Goal: Task Accomplishment & Management: Manage account settings

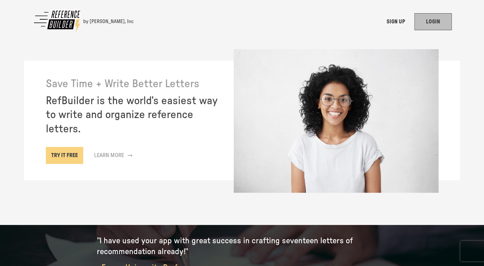
click at [443, 21] on link "LOGIN" at bounding box center [433, 21] width 37 height 17
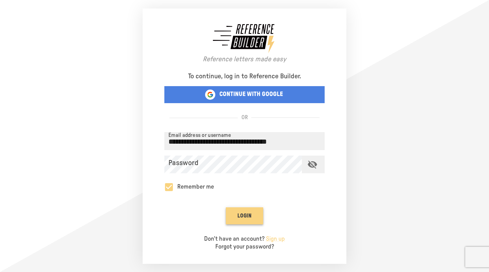
click at [246, 215] on button "Login" at bounding box center [244, 215] width 37 height 17
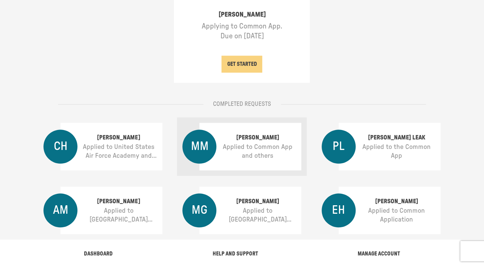
scroll to position [170, 0]
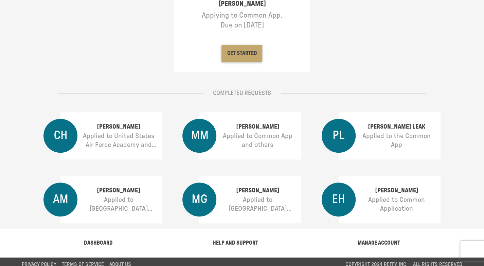
click at [251, 51] on button "GET STARTED" at bounding box center [242, 53] width 41 height 17
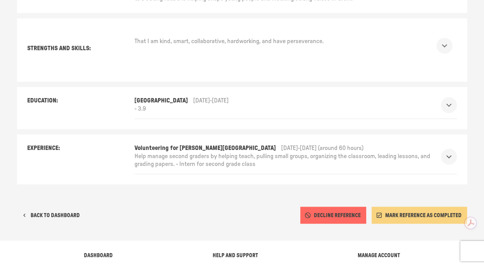
scroll to position [533, 0]
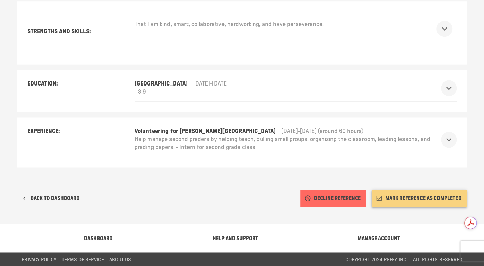
click at [415, 197] on button "MARK REFERENCE AS COMPLETED" at bounding box center [420, 198] width 96 height 17
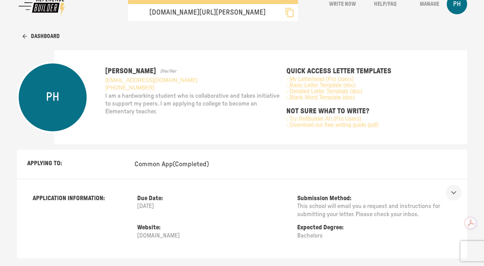
scroll to position [0, 0]
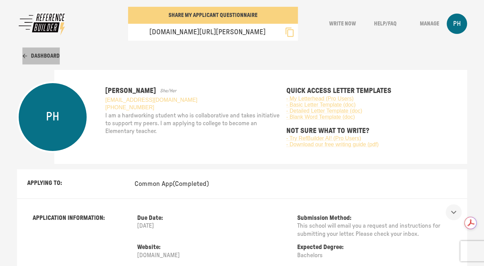
click at [49, 54] on button "Dashboard" at bounding box center [40, 56] width 37 height 17
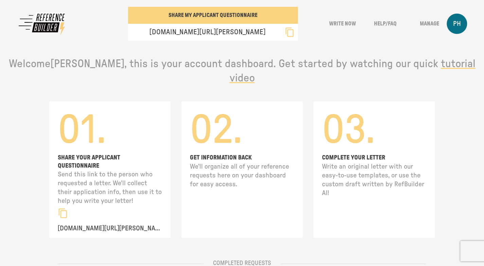
click at [461, 22] on p "PH" at bounding box center [457, 23] width 8 height 9
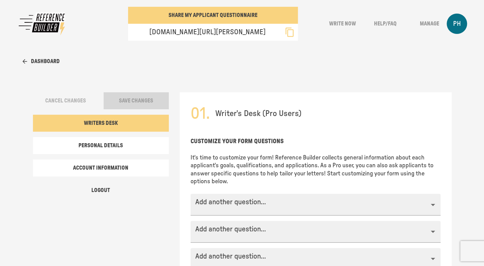
click at [466, 23] on div "PH" at bounding box center [457, 24] width 20 height 20
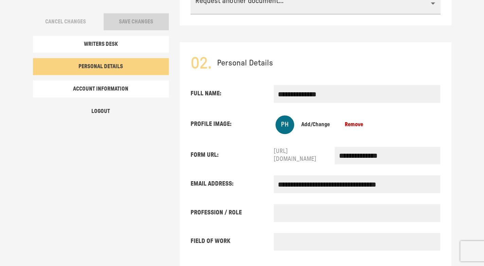
scroll to position [423, 0]
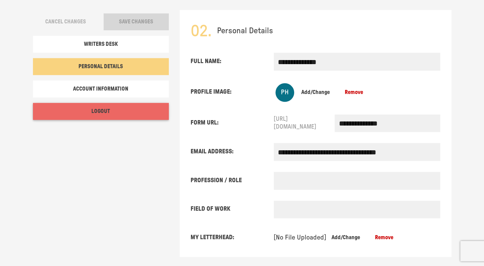
click at [101, 106] on button "Logout" at bounding box center [101, 111] width 136 height 17
